Goal: Task Accomplishment & Management: Use online tool/utility

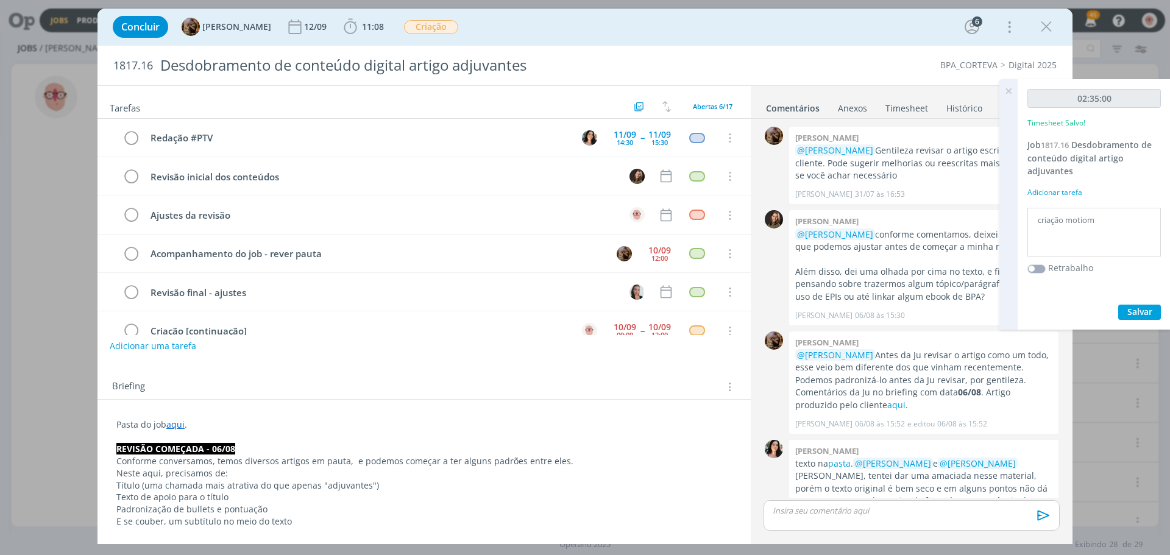
scroll to position [795, 0]
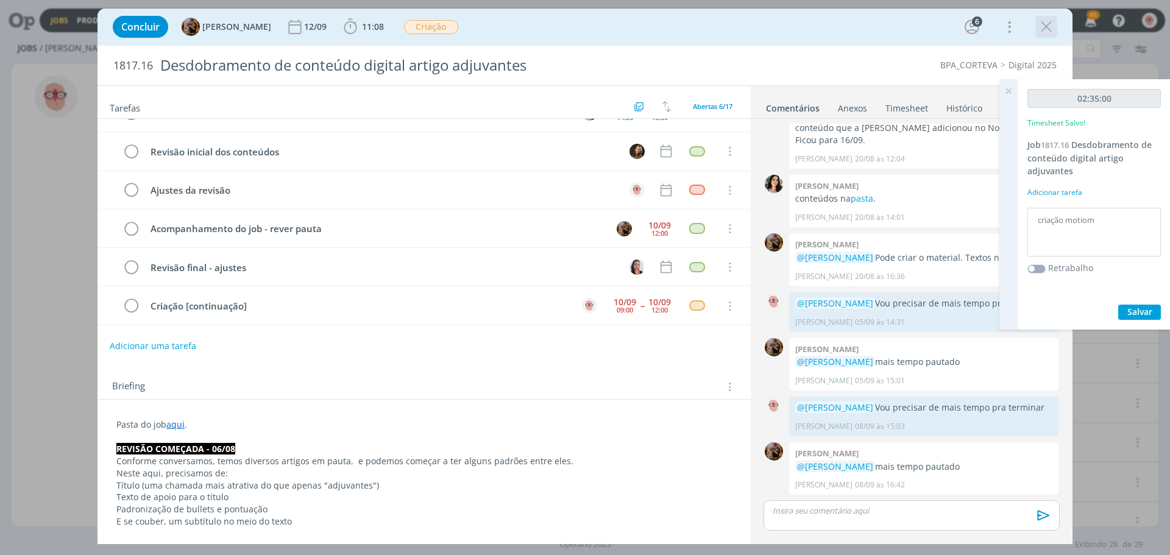
click at [1052, 25] on icon "dialog" at bounding box center [1046, 27] width 18 height 18
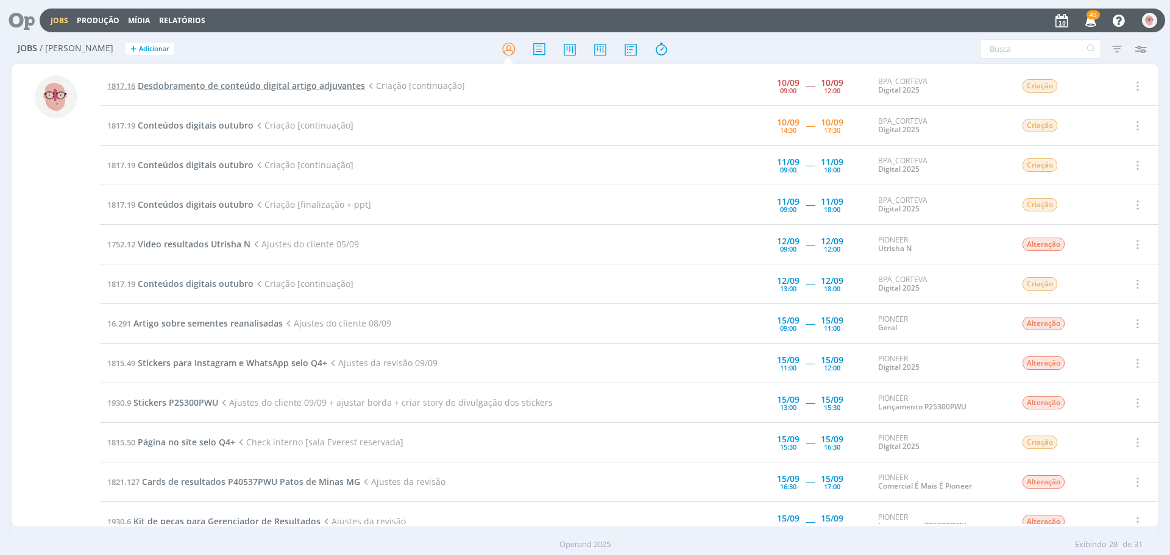
click at [307, 85] on span "Desdobramento de conteúdo digital artigo adjuvantes" at bounding box center [251, 86] width 227 height 12
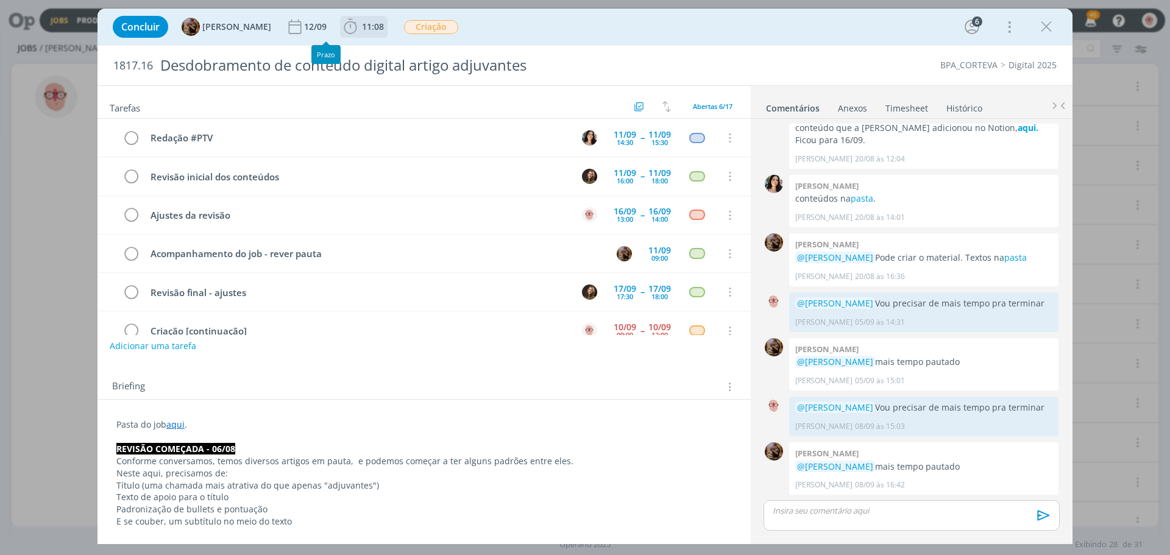
scroll to position [25, 0]
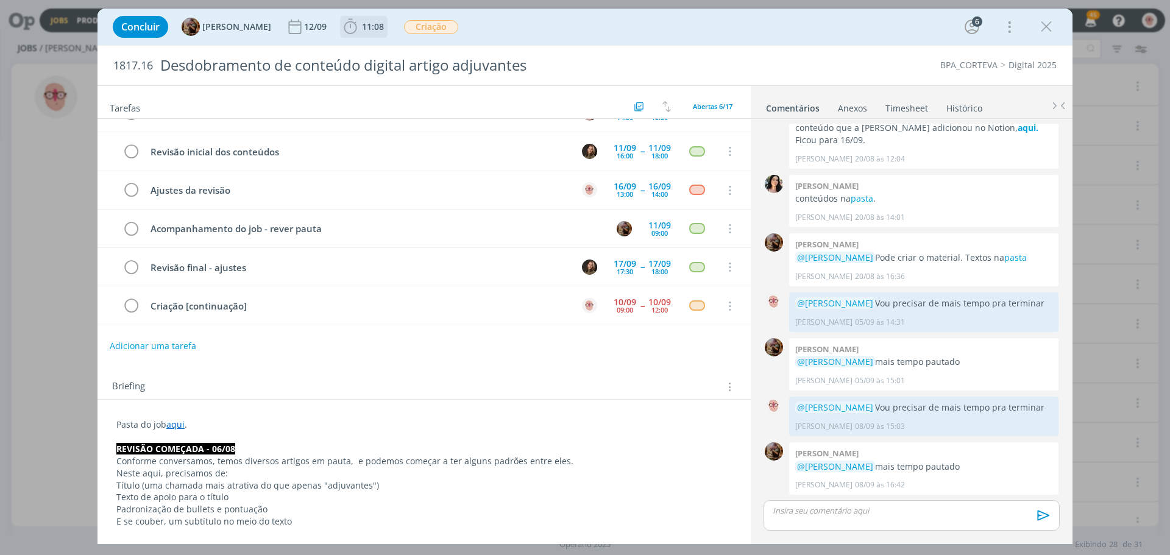
click at [358, 29] on icon "dialog" at bounding box center [350, 27] width 18 height 18
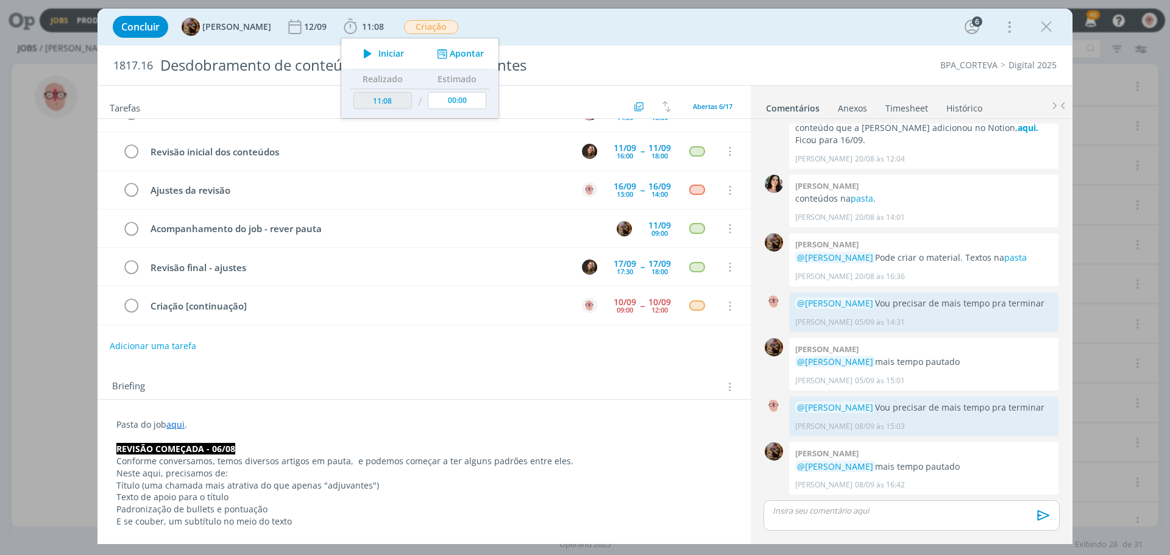
click at [379, 55] on icon "dialog" at bounding box center [367, 54] width 21 height 16
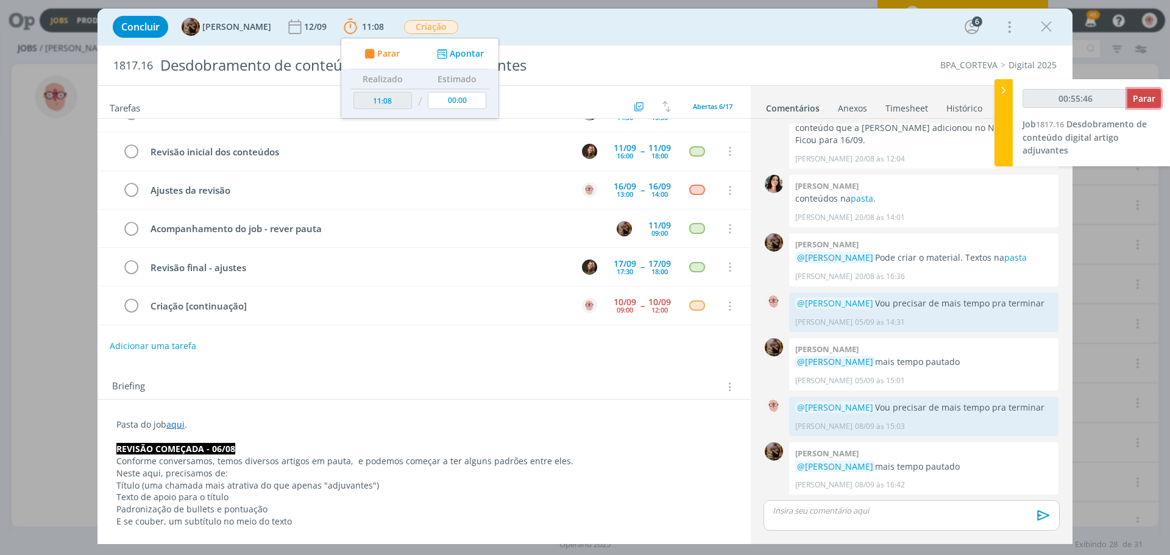
click at [1153, 97] on span "Parar" at bounding box center [1144, 99] width 23 height 12
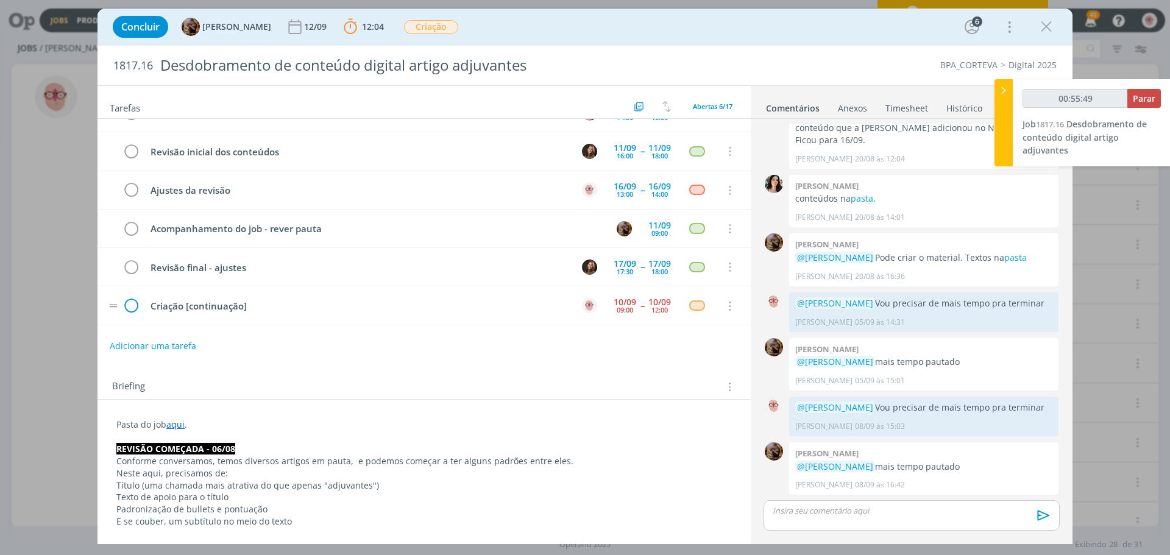
type input "00:56:00"
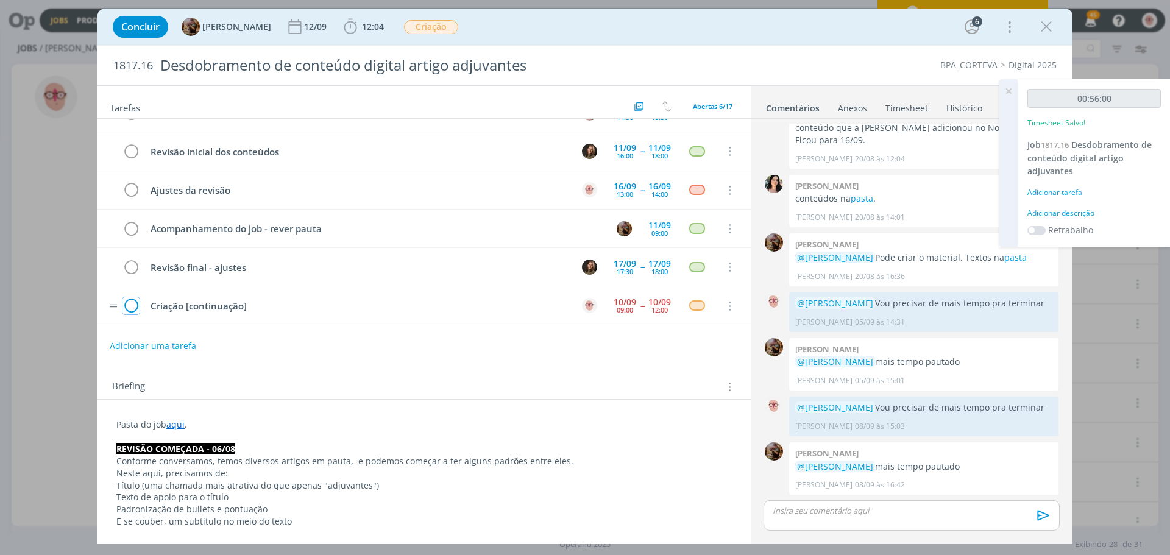
click at [129, 308] on icon "dialog" at bounding box center [131, 306] width 17 height 18
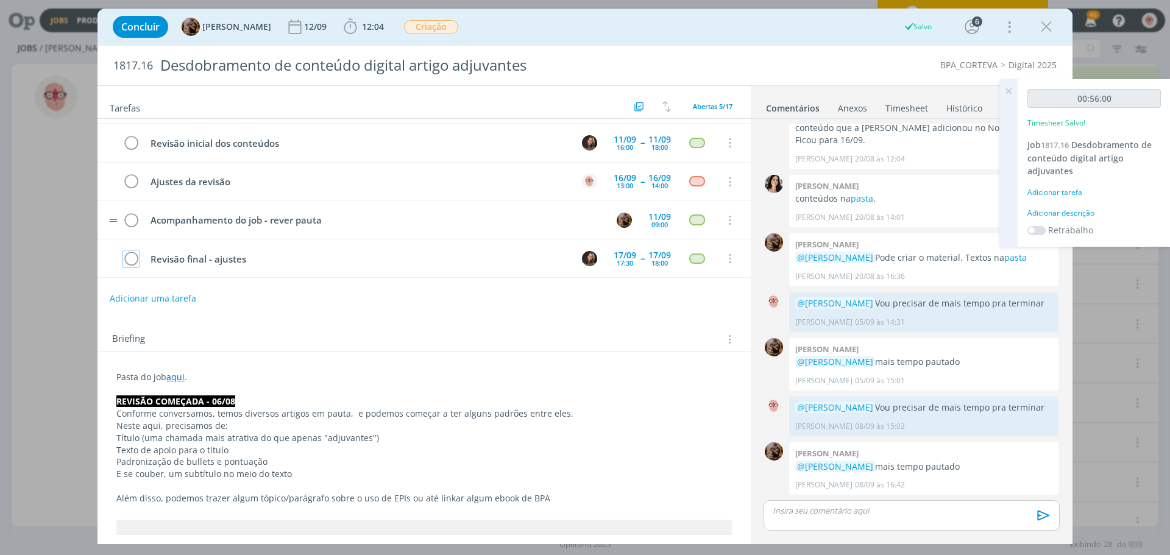
scroll to position [61, 0]
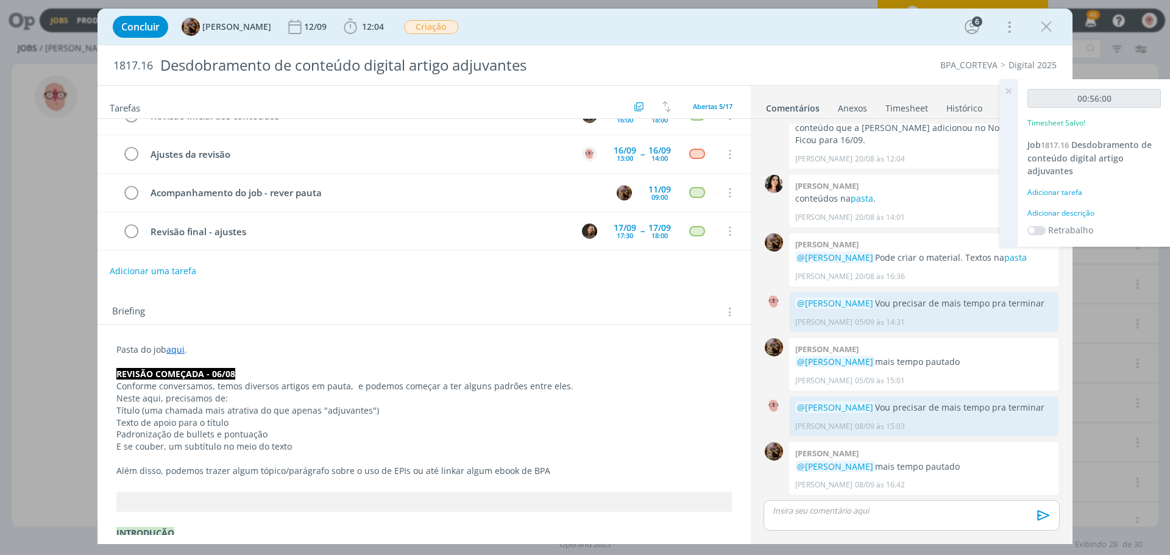
click at [901, 511] on p "dialog" at bounding box center [911, 510] width 277 height 11
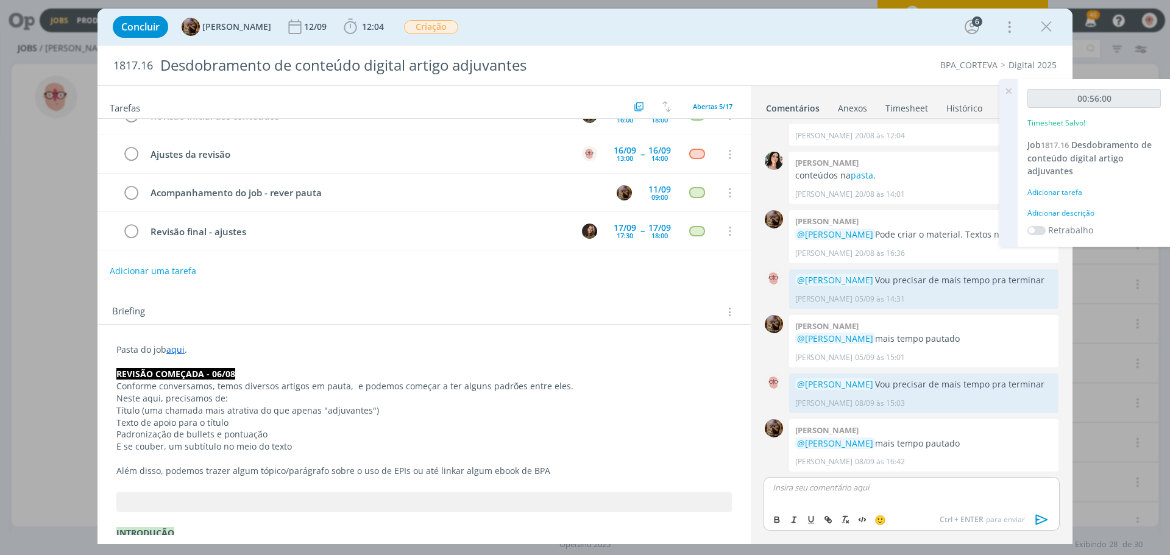
scroll to position [818, 0]
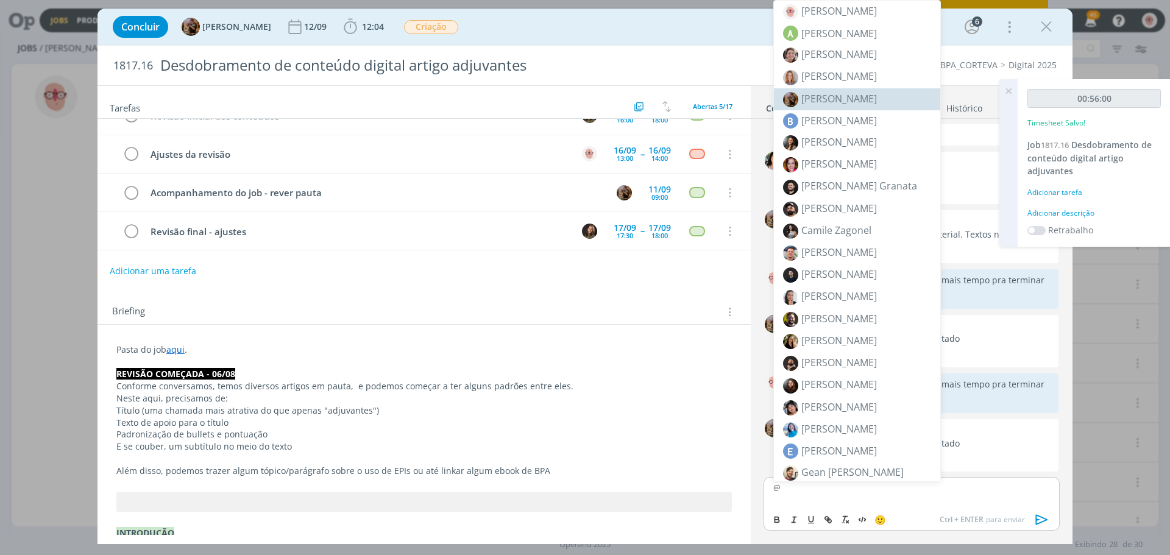
click at [842, 105] on span "[PERSON_NAME]" at bounding box center [840, 98] width 76 height 13
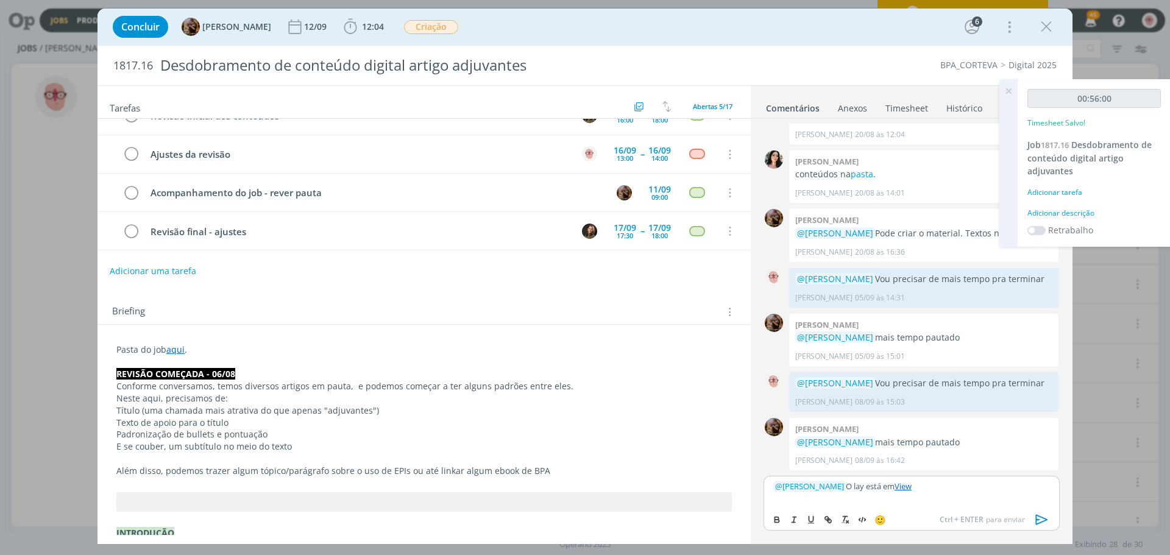
click at [1040, 519] on icon "dialog" at bounding box center [1042, 520] width 18 height 18
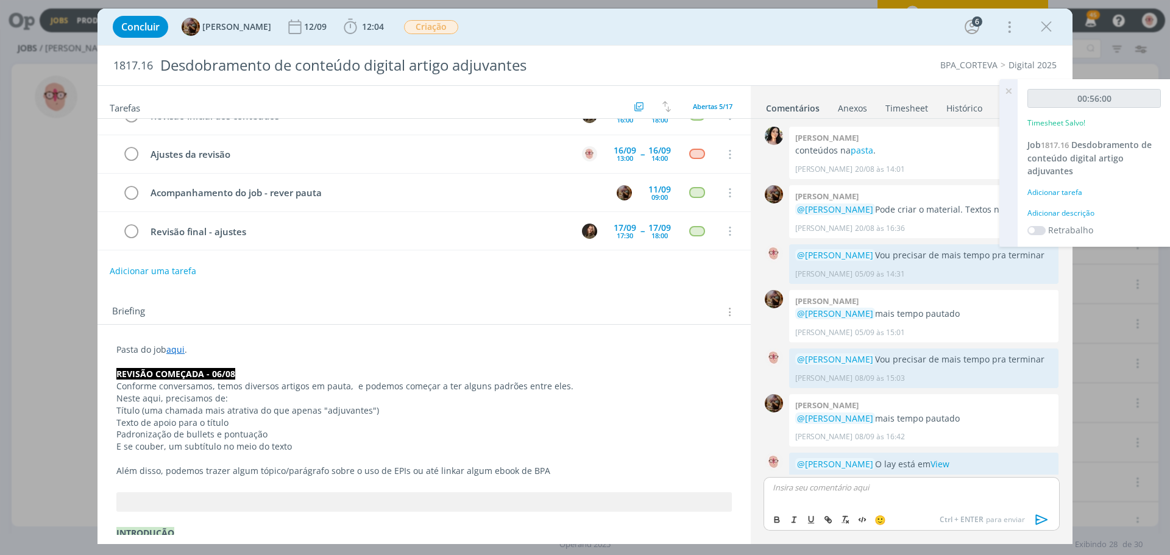
scroll to position [877, 0]
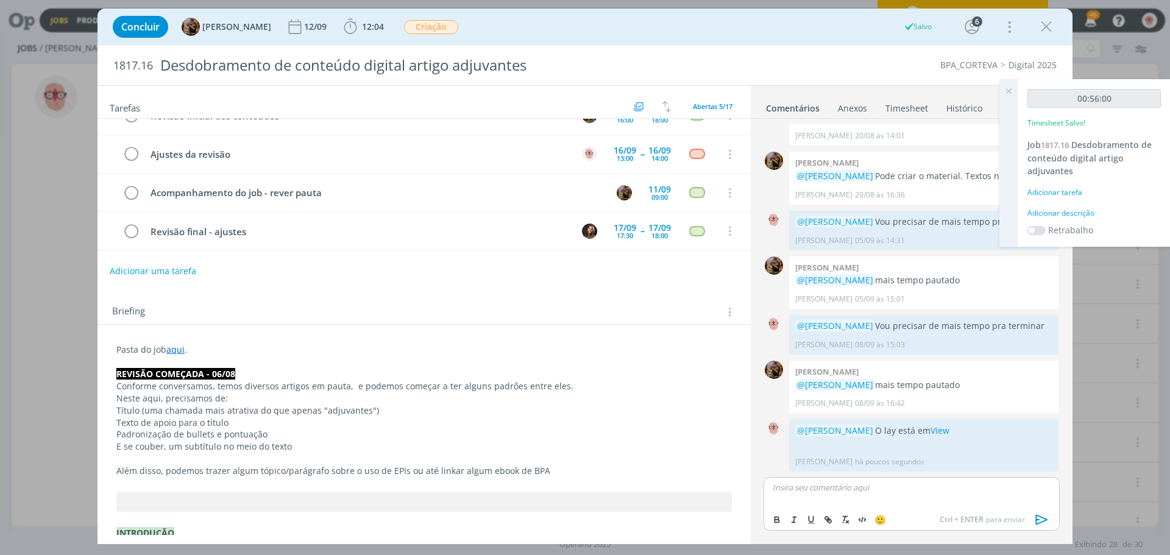
click at [1053, 212] on div "Adicionar descrição" at bounding box center [1094, 213] width 133 height 11
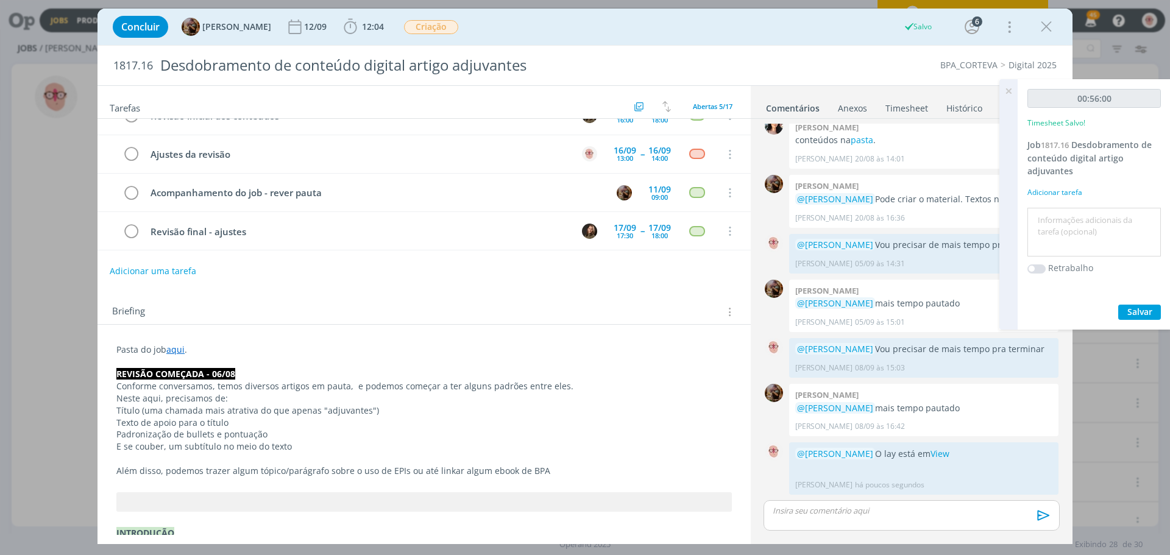
scroll to position [853, 0]
click at [1053, 212] on textarea at bounding box center [1094, 232] width 127 height 43
type textarea "criação"
click at [1139, 316] on span "Salvar" at bounding box center [1140, 312] width 25 height 12
click at [1045, 27] on icon "dialog" at bounding box center [1046, 27] width 18 height 18
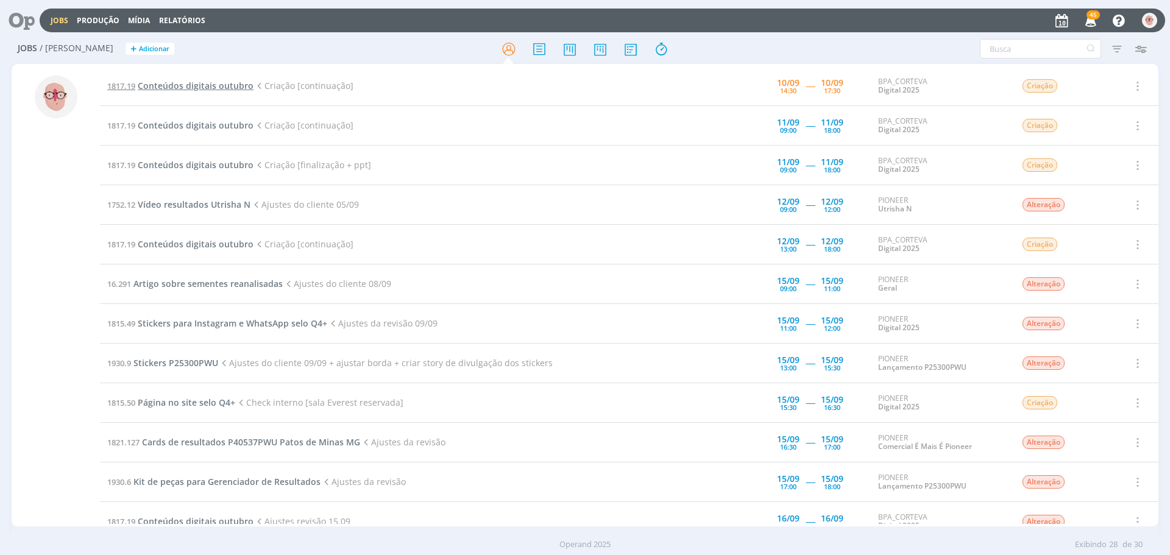
click at [227, 88] on span "Conteúdos digitais outubro" at bounding box center [196, 86] width 116 height 12
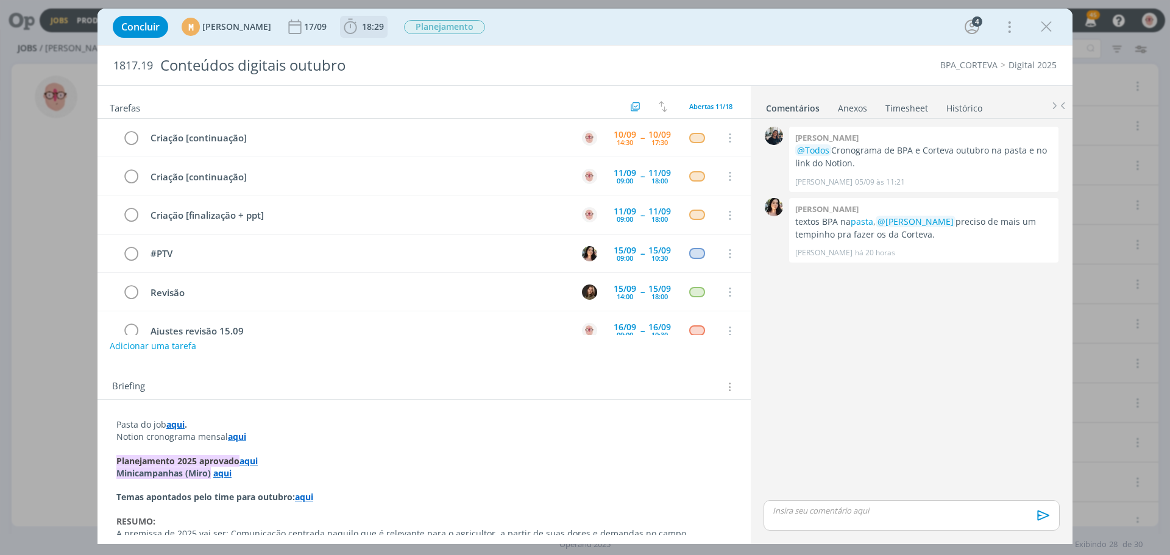
click at [360, 29] on icon "dialog" at bounding box center [350, 27] width 18 height 18
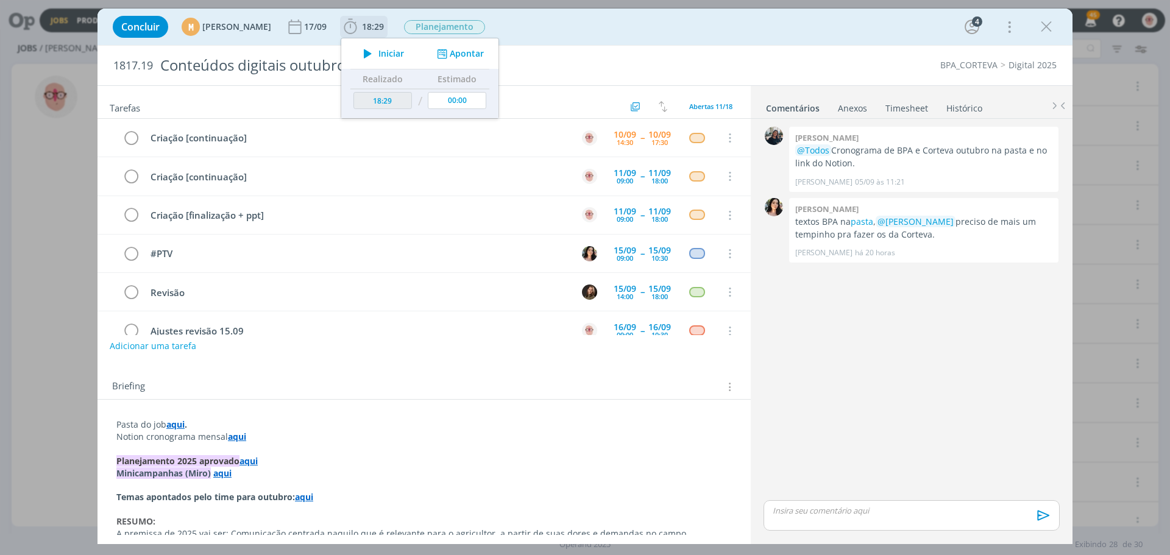
click at [379, 52] on icon "dialog" at bounding box center [367, 54] width 21 height 16
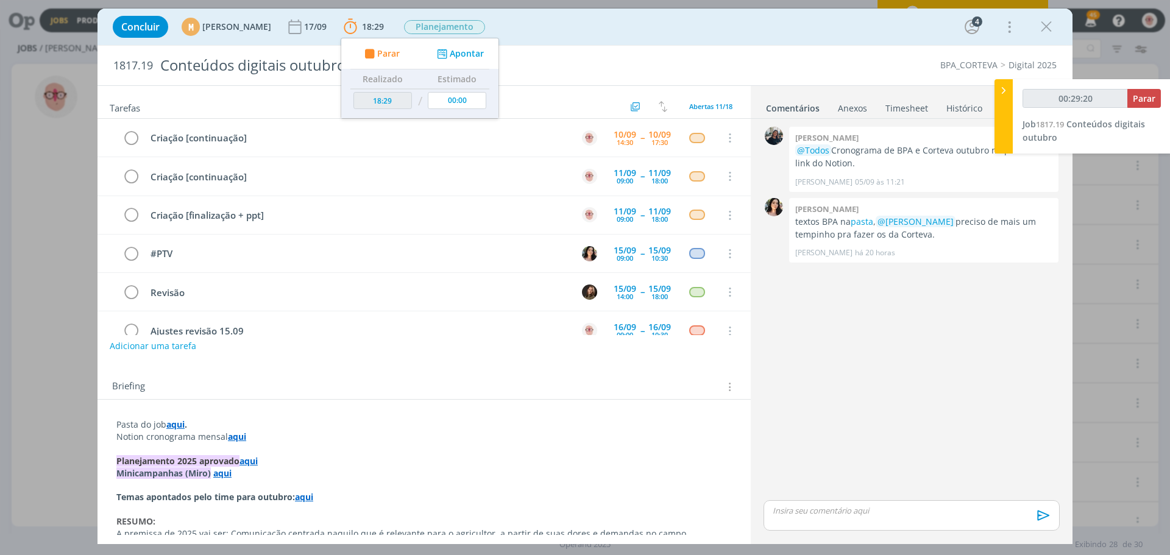
type input "00:29:21"
